Goal: Transaction & Acquisition: Download file/media

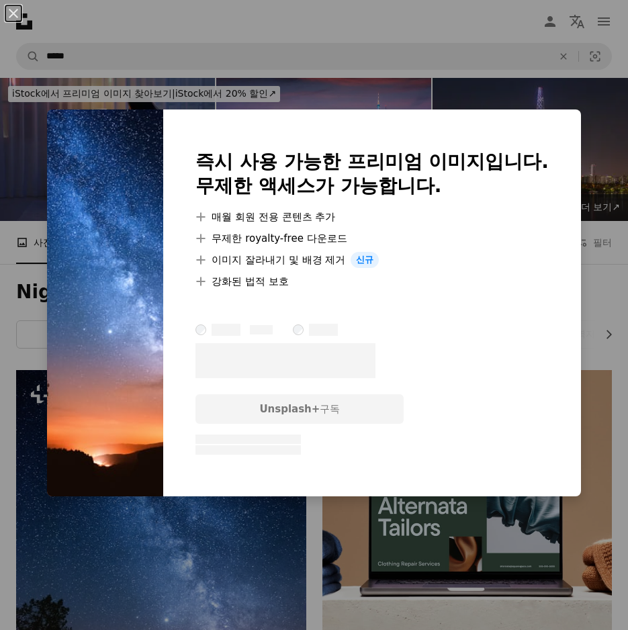
scroll to position [336, 0]
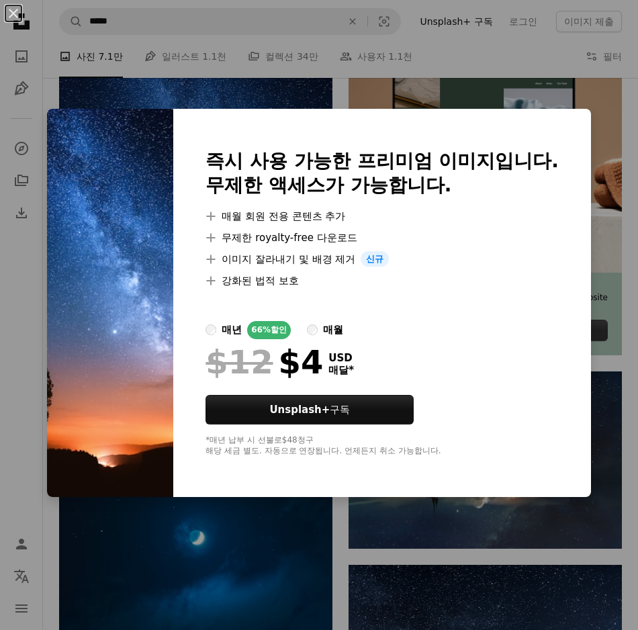
click at [586, 239] on div "An X shape 즉시 사용 가능한 프리미엄 이미지입니다. 무제한 액세스가 가능합니다. A plus sign 매월 회원 전용 콘텐츠 추가 A…" at bounding box center [319, 315] width 638 height 630
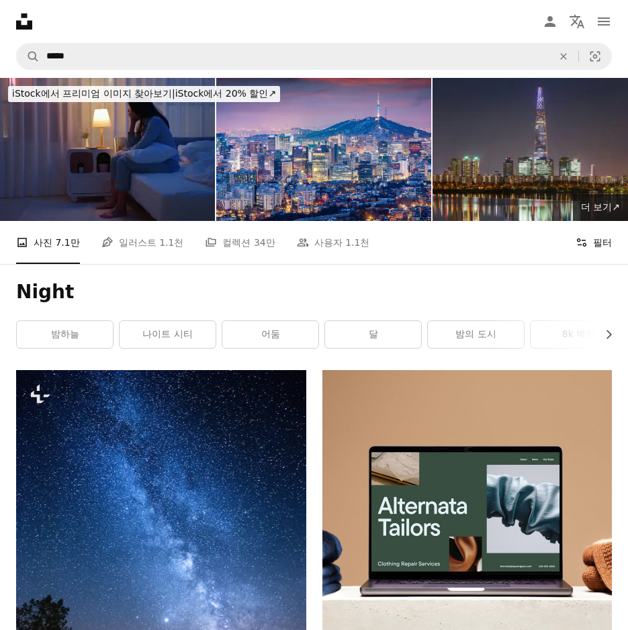
click at [602, 221] on button "Filters 필터" at bounding box center [594, 242] width 36 height 43
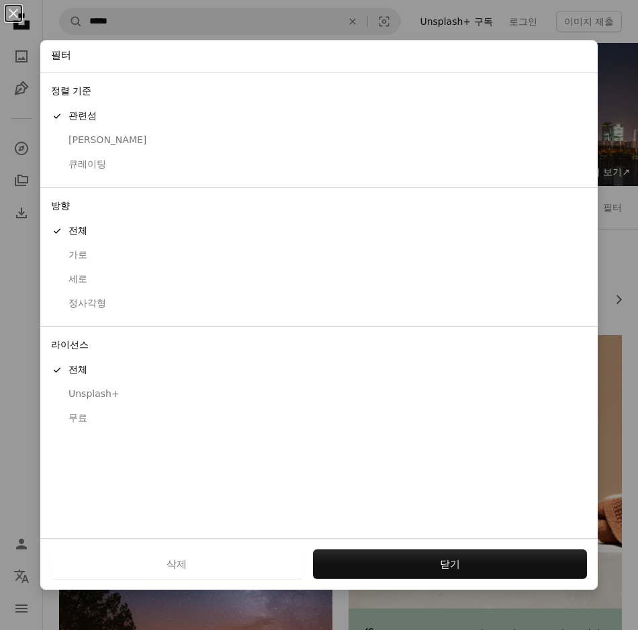
click at [89, 416] on div "무료" at bounding box center [319, 418] width 536 height 13
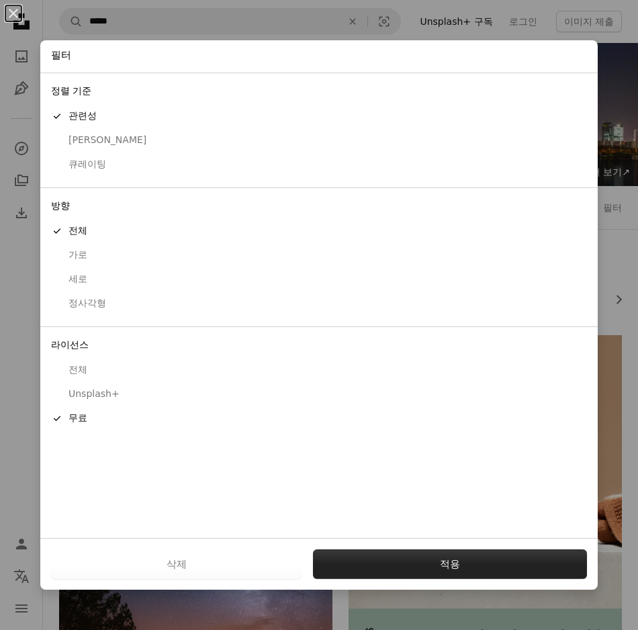
click at [472, 557] on button "적용" at bounding box center [450, 564] width 274 height 30
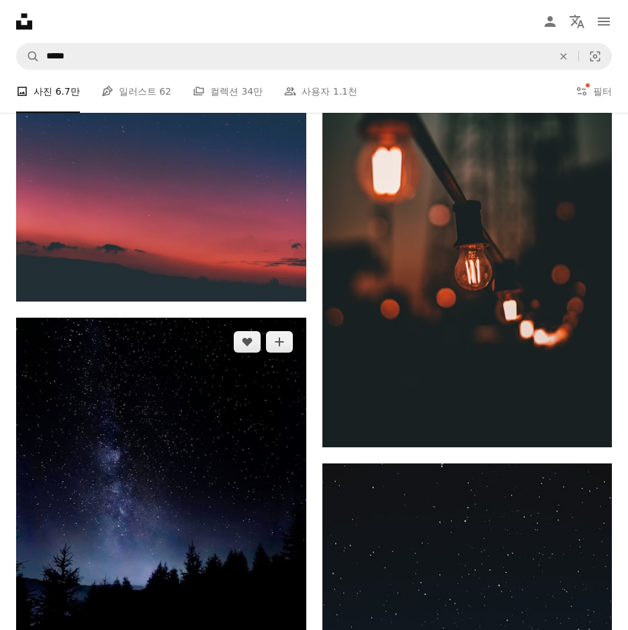
scroll to position [1746, 0]
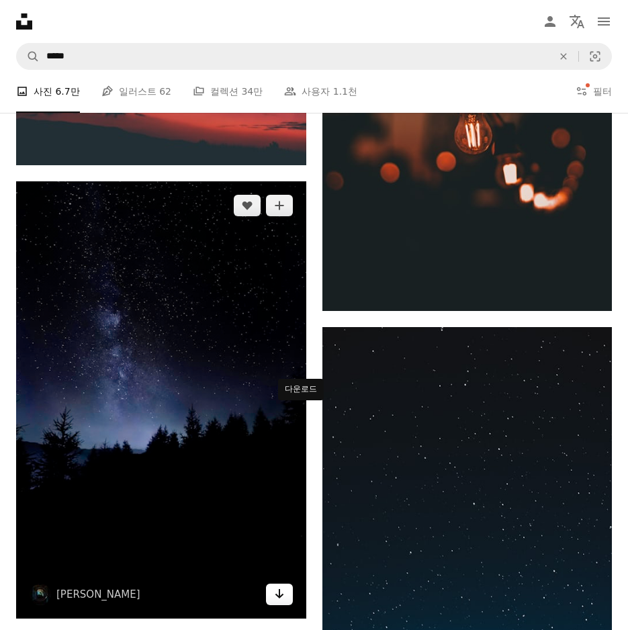
click at [285, 586] on icon "Arrow pointing down" at bounding box center [279, 594] width 11 height 16
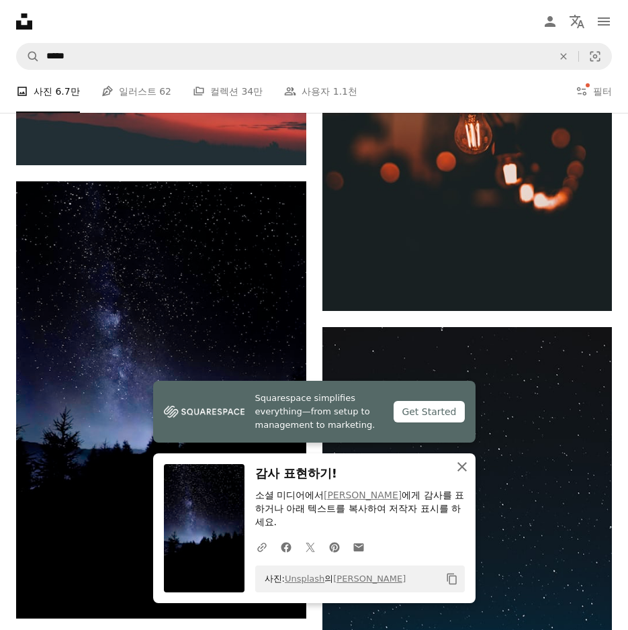
click at [470, 464] on icon "An X shape" at bounding box center [462, 467] width 16 height 16
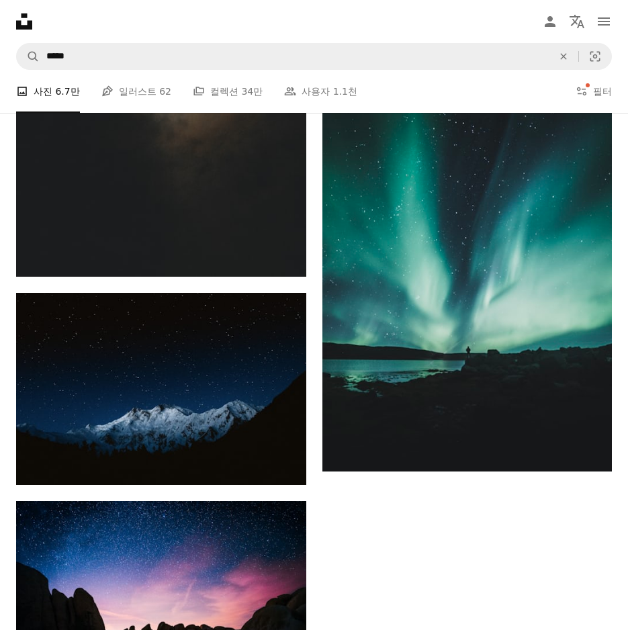
scroll to position [3597, 0]
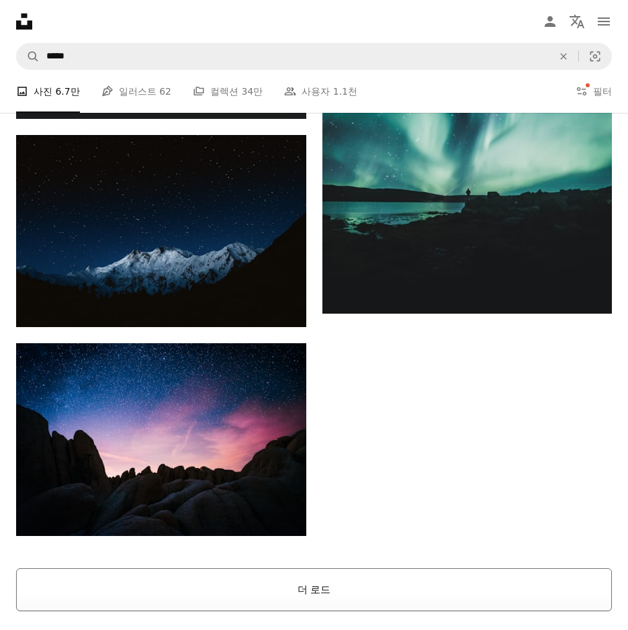
click at [386, 568] on button "더 로드" at bounding box center [314, 589] width 596 height 43
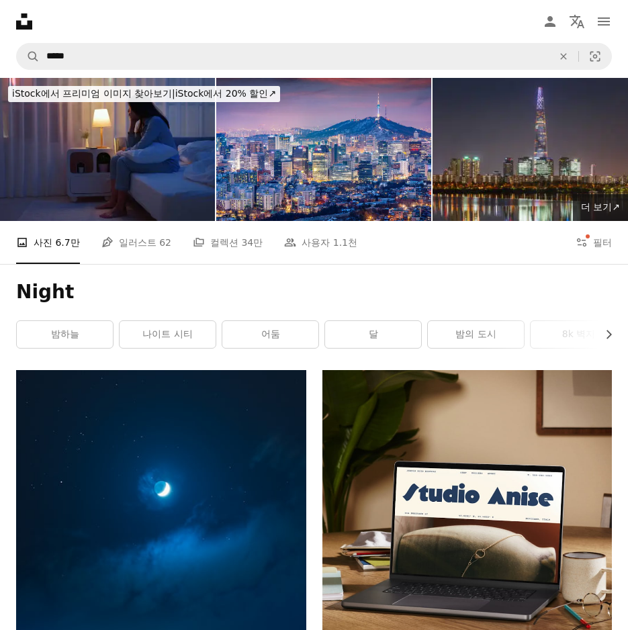
scroll to position [336, 0]
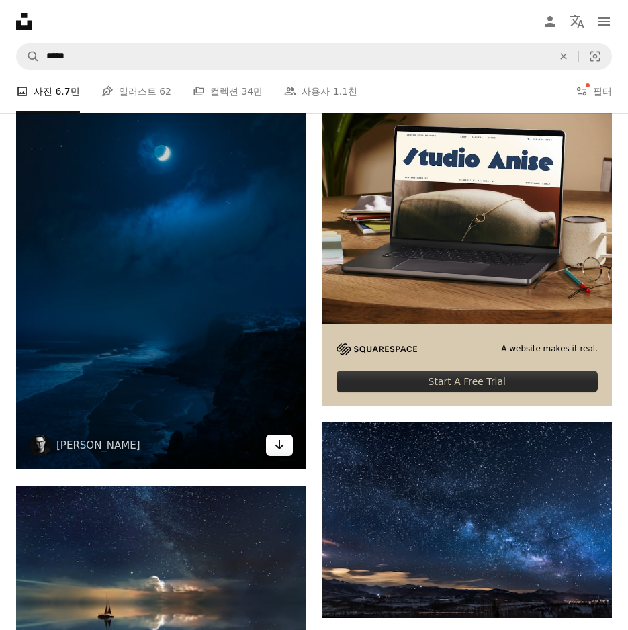
click at [285, 437] on icon "Arrow pointing down" at bounding box center [279, 445] width 11 height 16
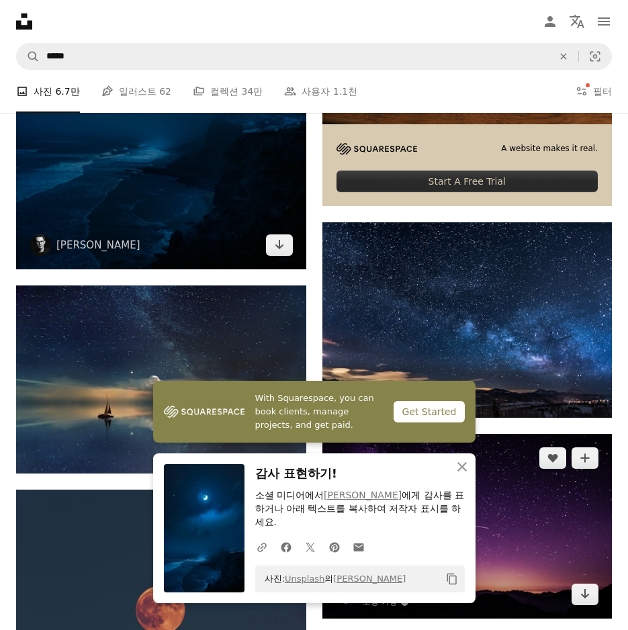
scroll to position [739, 0]
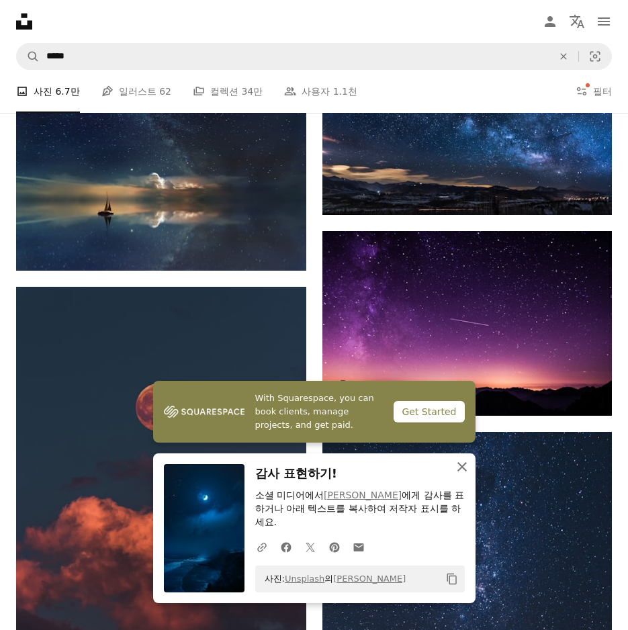
click at [467, 467] on icon "button" at bounding box center [461, 466] width 9 height 9
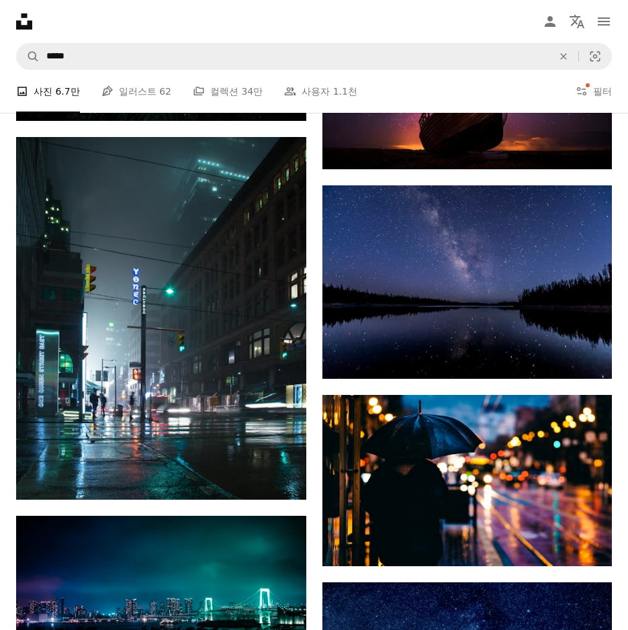
scroll to position [7253, 0]
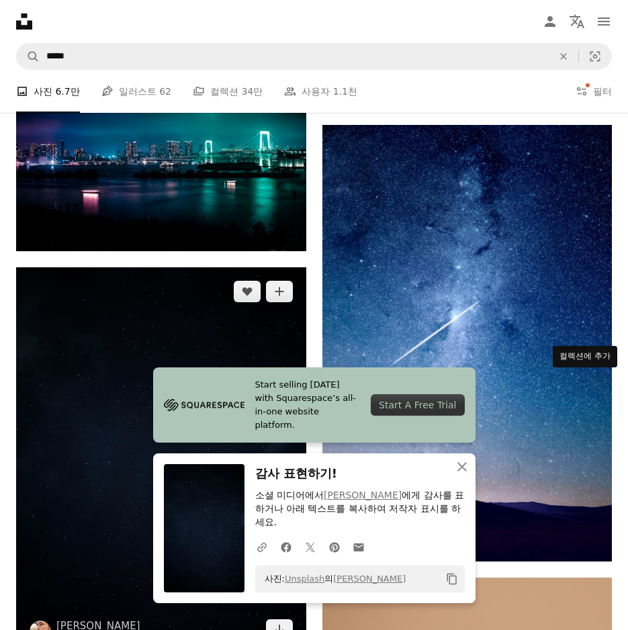
scroll to position [8126, 0]
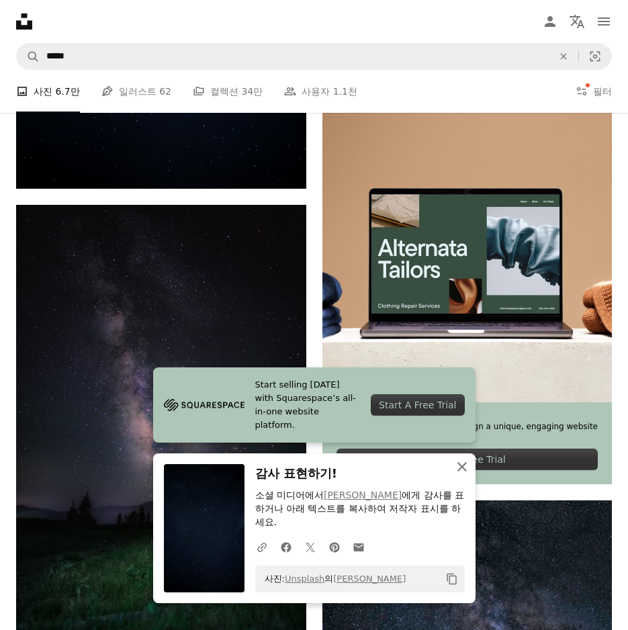
click at [467, 466] on icon "button" at bounding box center [461, 466] width 9 height 9
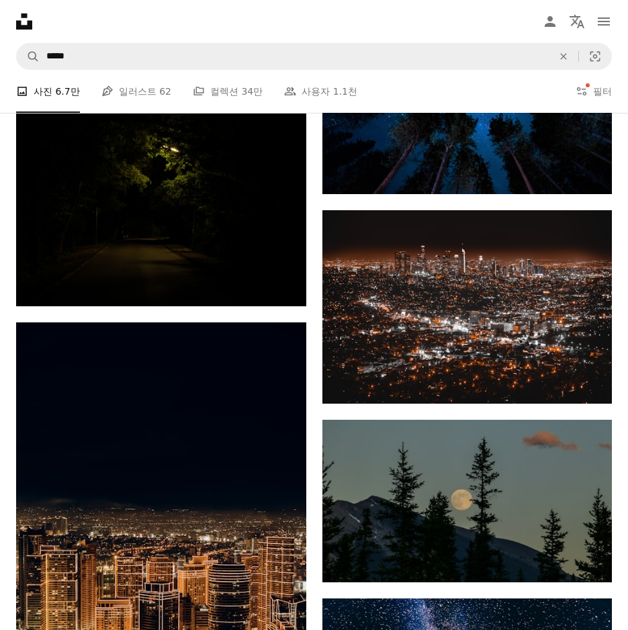
scroll to position [10342, 0]
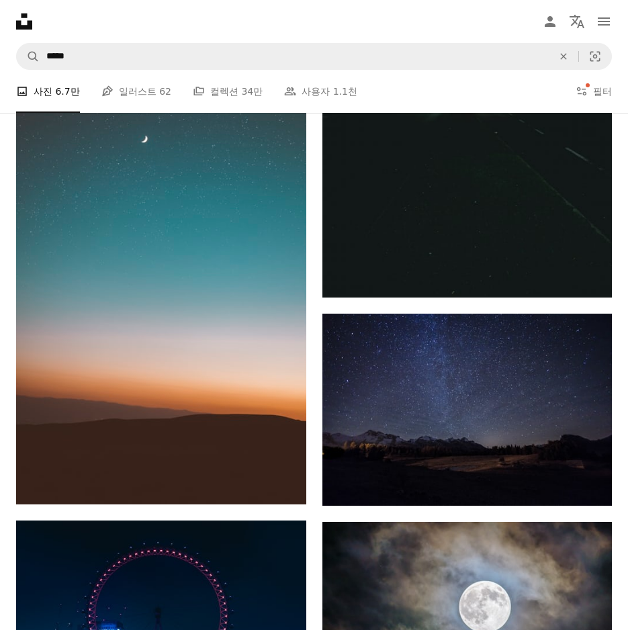
scroll to position [11685, 0]
